Goal: Task Accomplishment & Management: Use online tool/utility

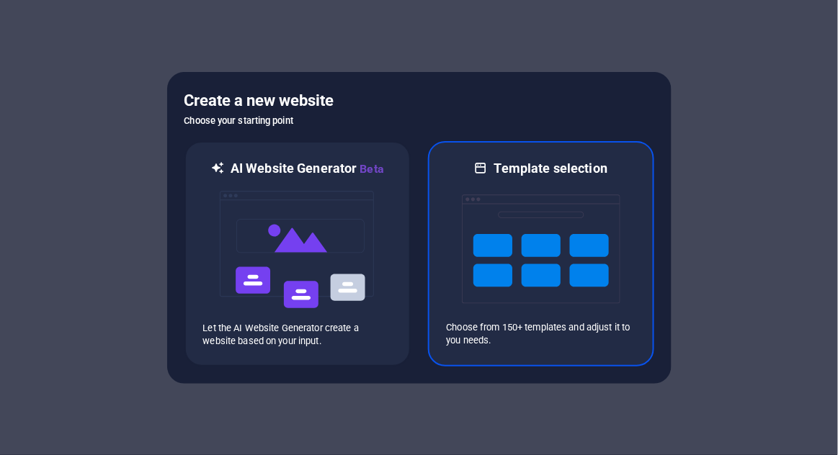
click at [572, 287] on img at bounding box center [541, 249] width 158 height 144
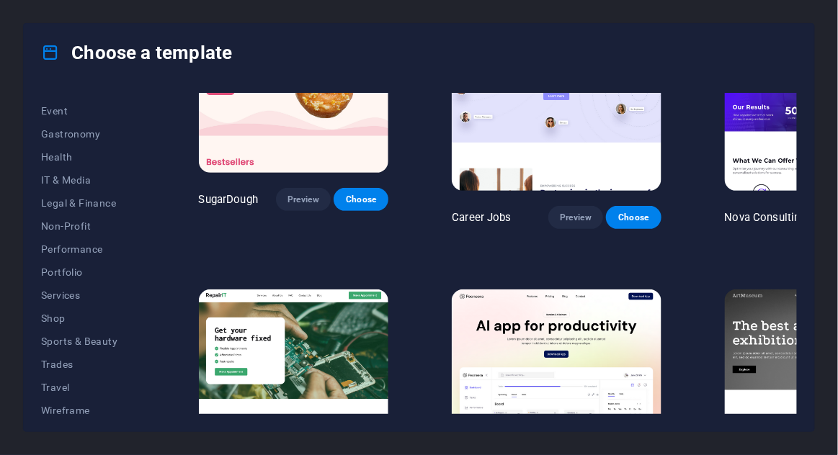
scroll to position [274, 0]
click at [47, 309] on span "Shop" at bounding box center [88, 315] width 94 height 12
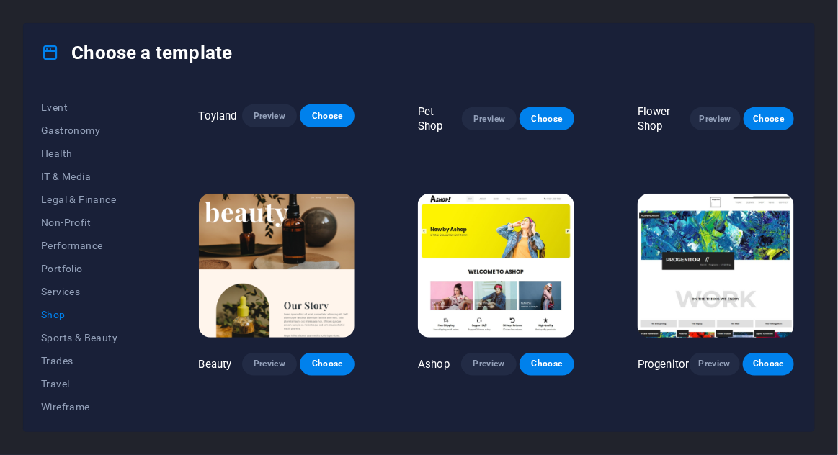
scroll to position [395, 0]
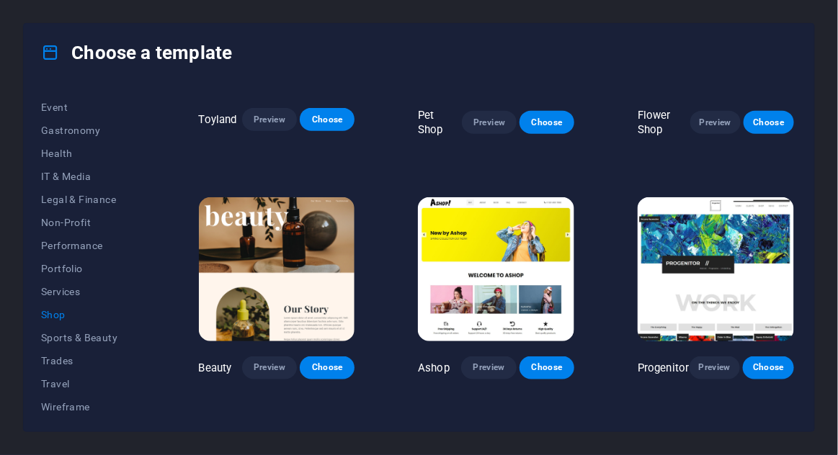
click at [494, 367] on span "Preview" at bounding box center [488, 368] width 32 height 12
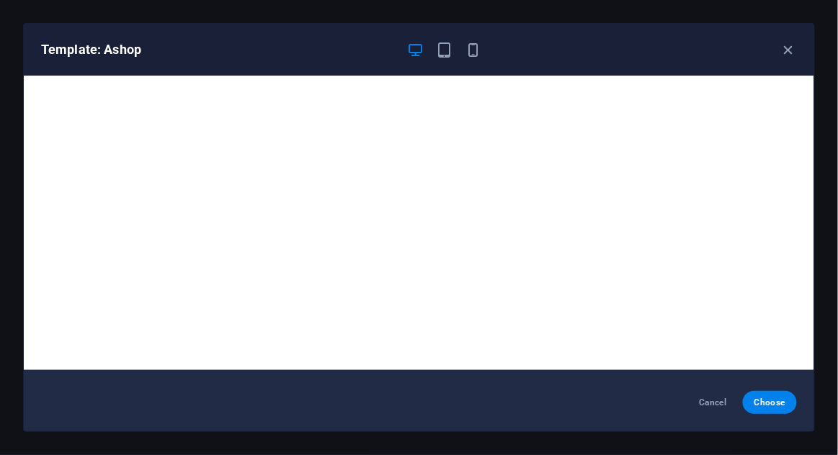
scroll to position [0, 0]
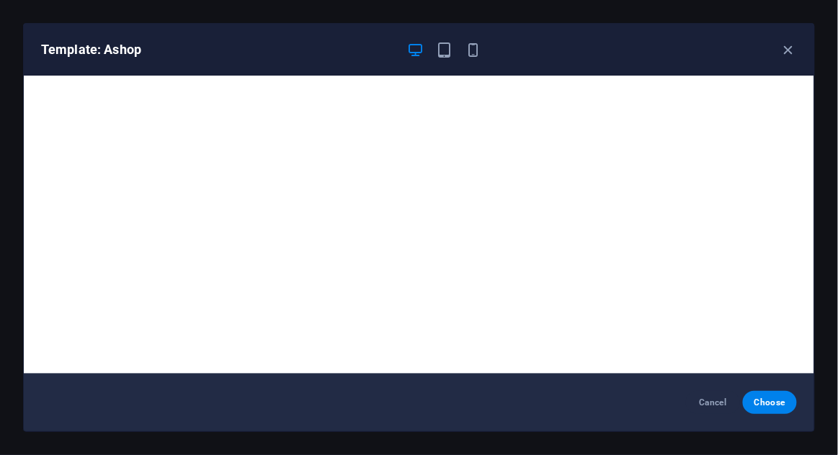
click at [787, 48] on icon "button" at bounding box center [788, 50] width 17 height 17
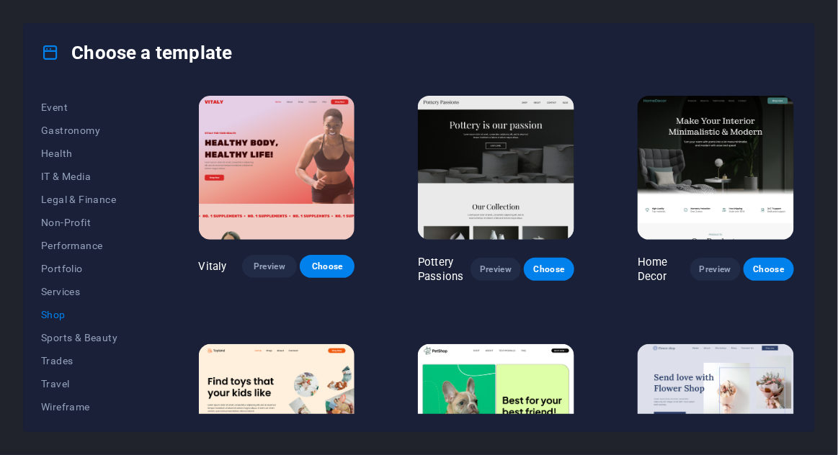
click at [729, 153] on img at bounding box center [715, 168] width 156 height 144
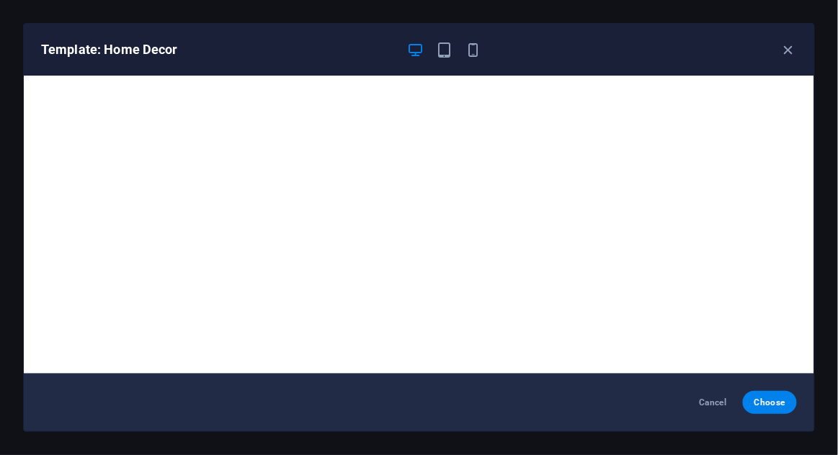
click at [789, 49] on icon "button" at bounding box center [788, 50] width 17 height 17
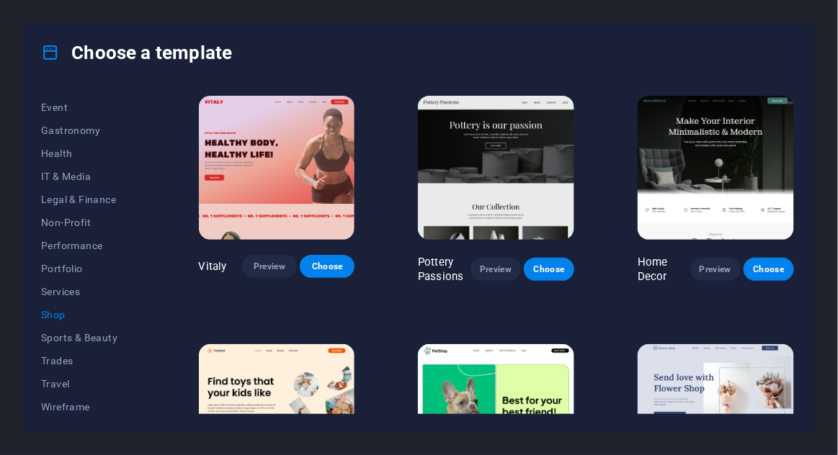
click at [775, 264] on span "Choose" at bounding box center [768, 270] width 27 height 12
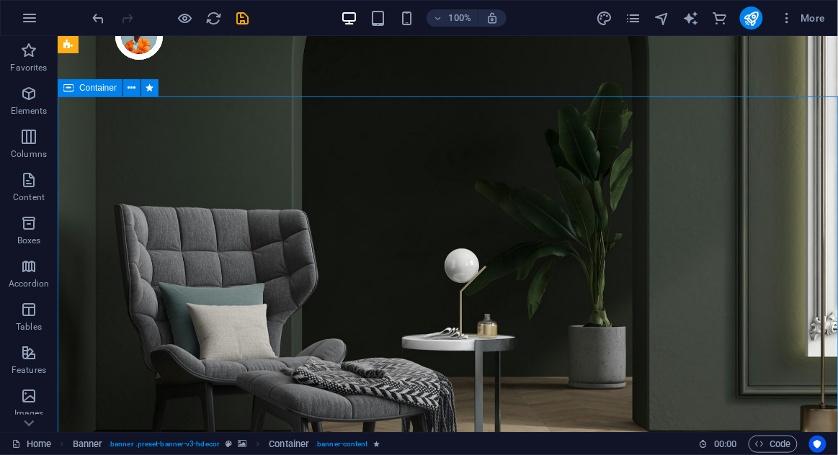
click at [243, 23] on icon "save" at bounding box center [243, 18] width 17 height 17
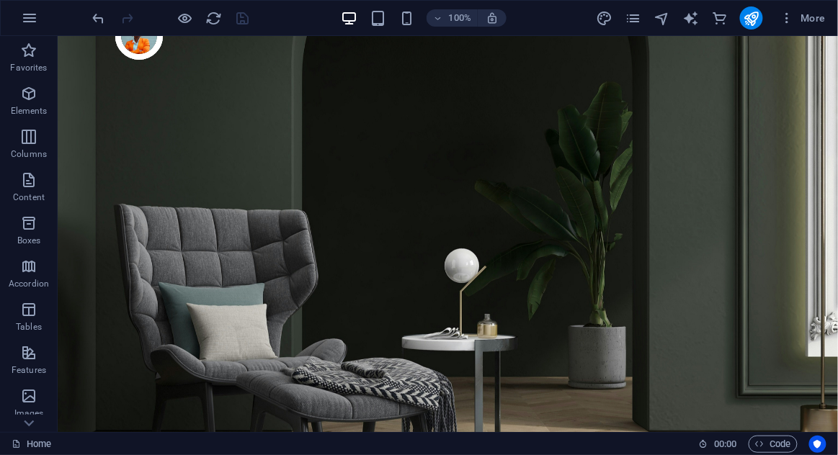
click at [24, 15] on icon "button" at bounding box center [29, 17] width 17 height 17
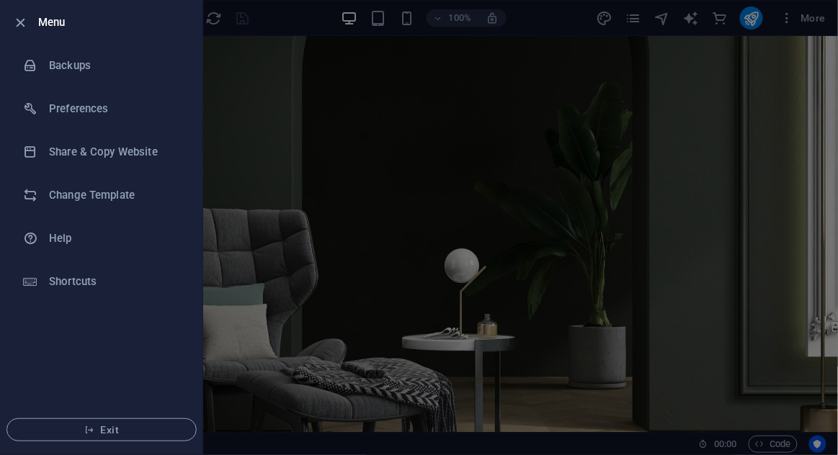
click at [758, 128] on div at bounding box center [419, 227] width 838 height 455
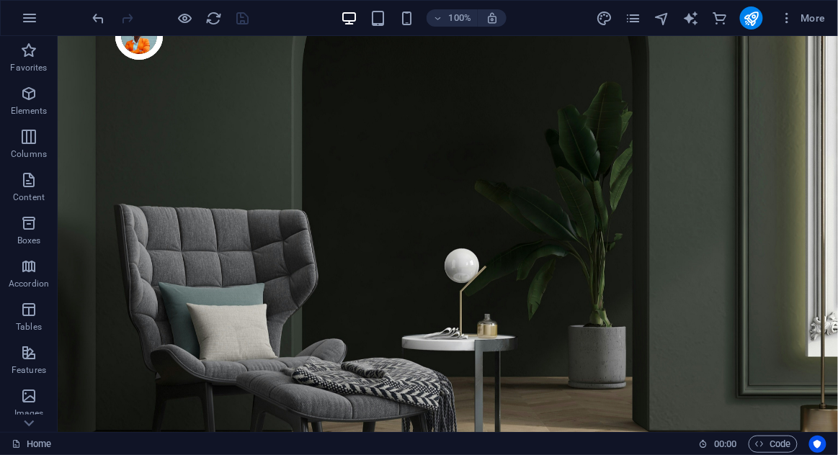
click at [814, 12] on span "More" at bounding box center [802, 18] width 45 height 14
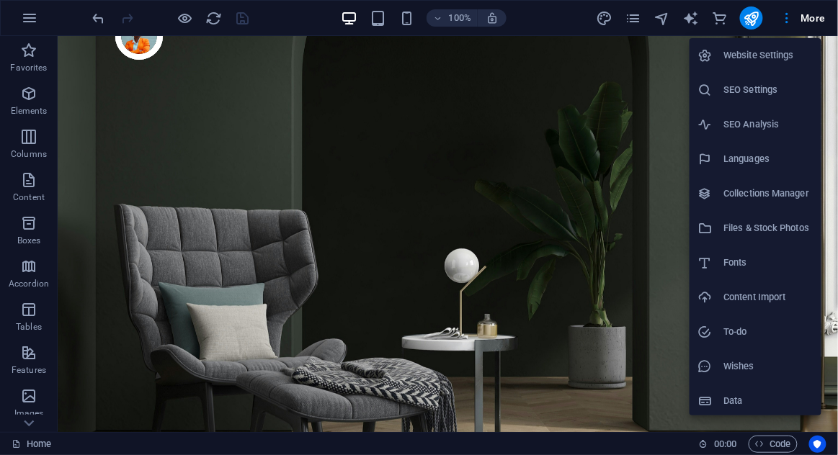
scroll to position [3, 0]
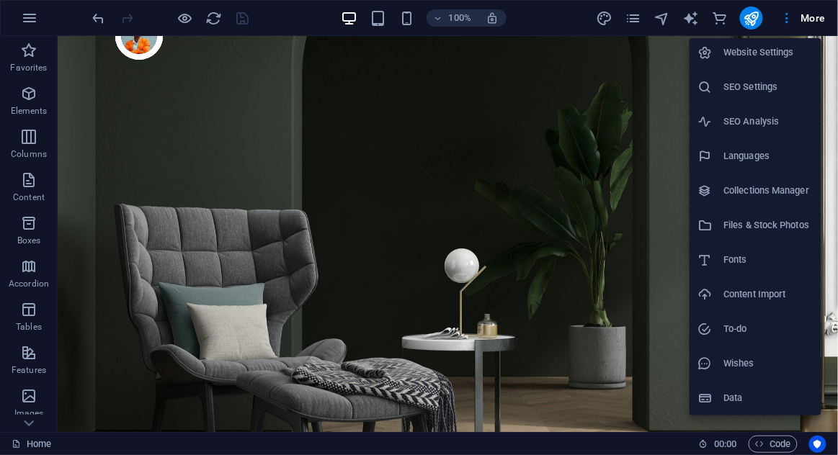
click at [641, 223] on div at bounding box center [419, 227] width 838 height 455
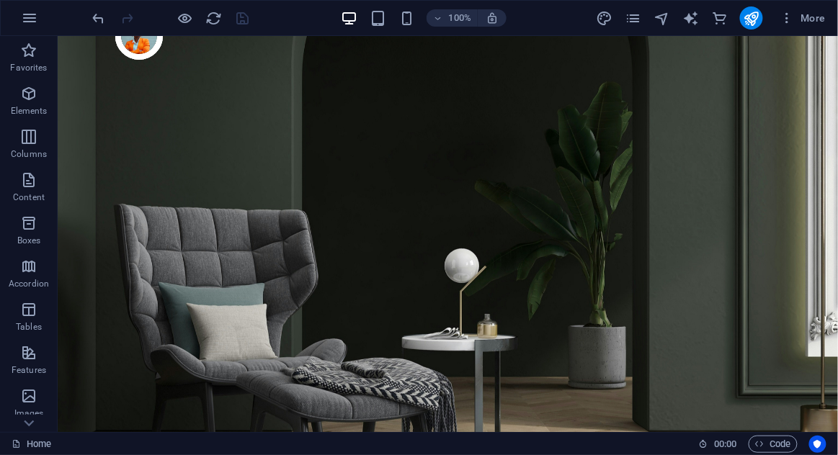
click at [781, 13] on icon "button" at bounding box center [787, 18] width 14 height 14
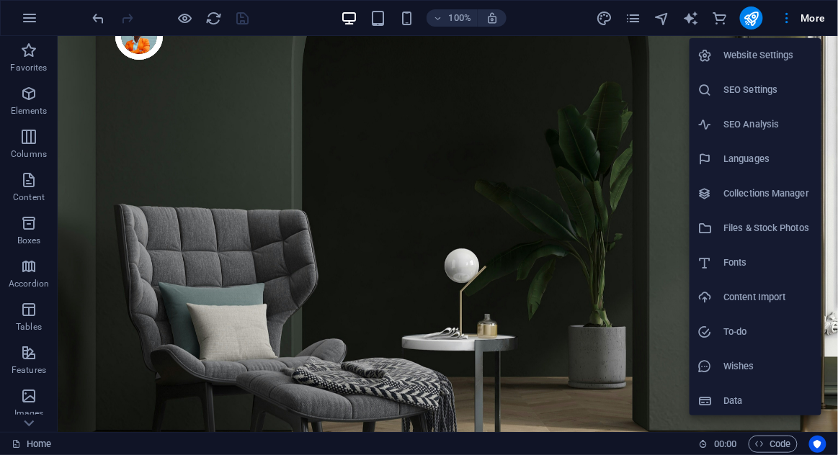
click at [609, 187] on div at bounding box center [419, 227] width 838 height 455
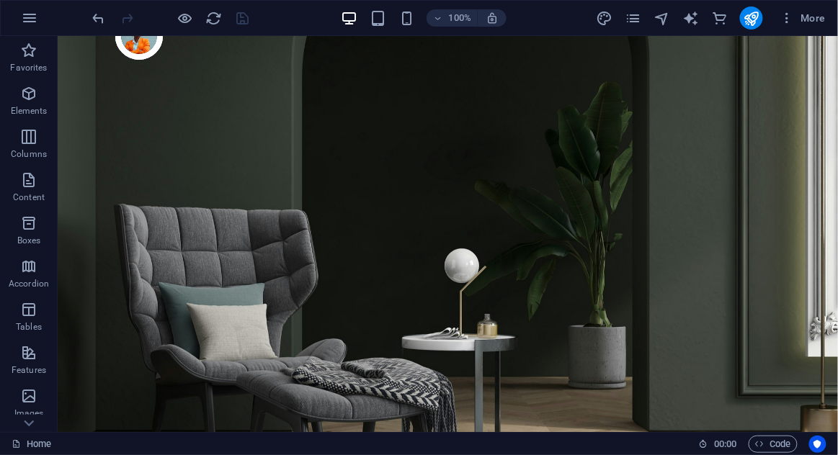
click at [756, 14] on icon "publish" at bounding box center [751, 18] width 17 height 17
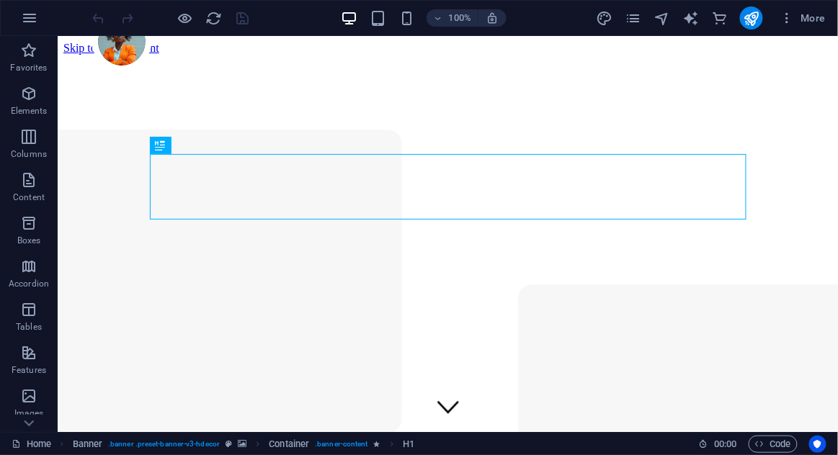
click at [723, 12] on icon "commerce" at bounding box center [719, 18] width 17 height 17
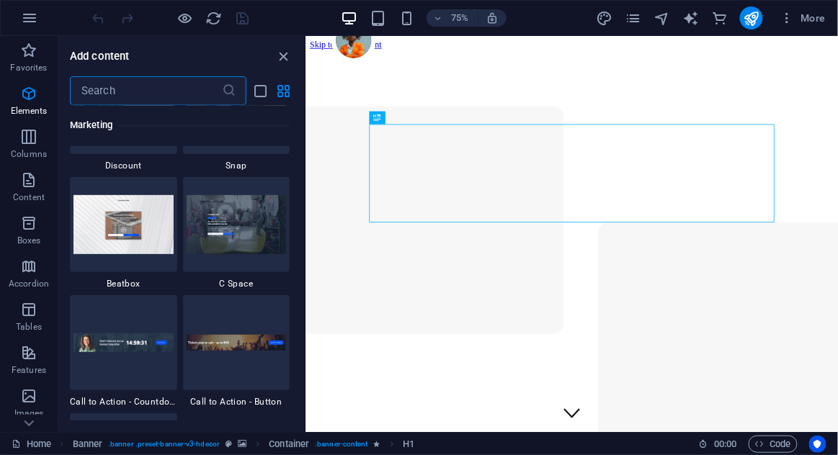
scroll to position [13879, 0]
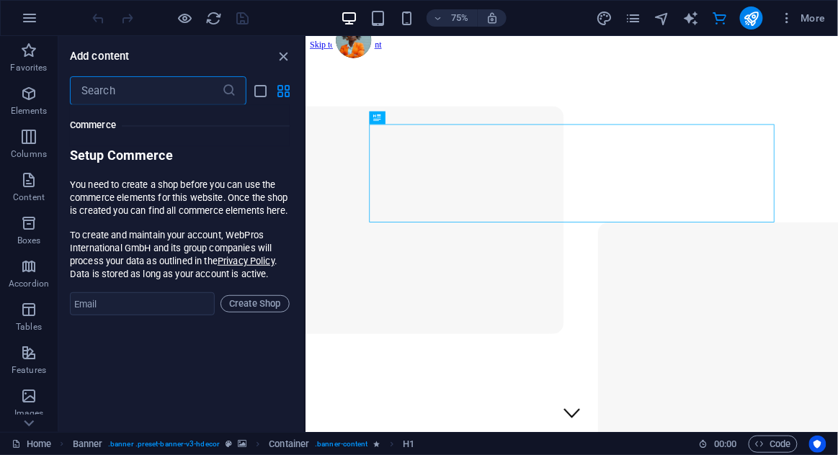
click at [749, 24] on icon "publish" at bounding box center [751, 18] width 17 height 17
